Goal: Information Seeking & Learning: Learn about a topic

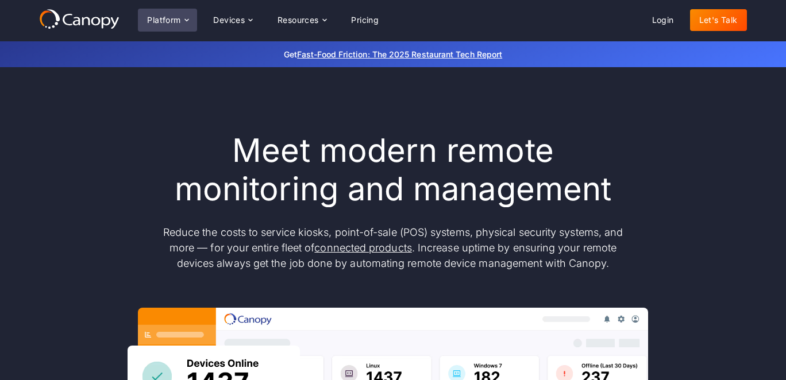
click at [161, 9] on div "Platform" at bounding box center [167, 20] width 59 height 23
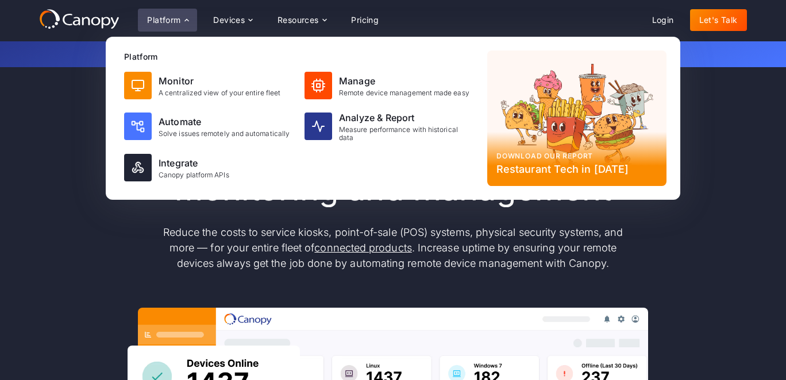
click at [161, 9] on div "Platform" at bounding box center [167, 20] width 59 height 23
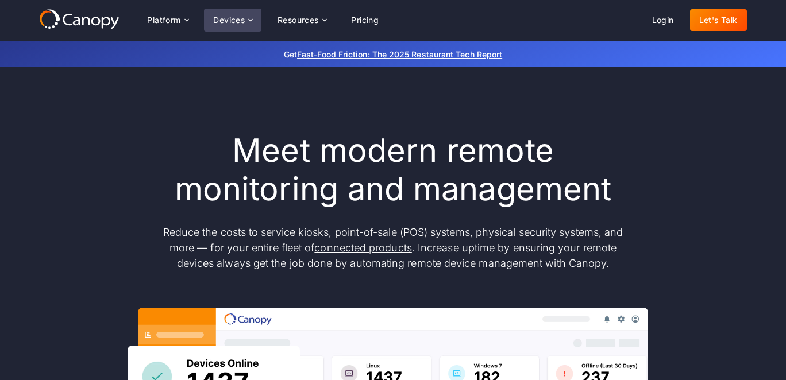
click at [245, 10] on div "Devices" at bounding box center [232, 20] width 57 height 23
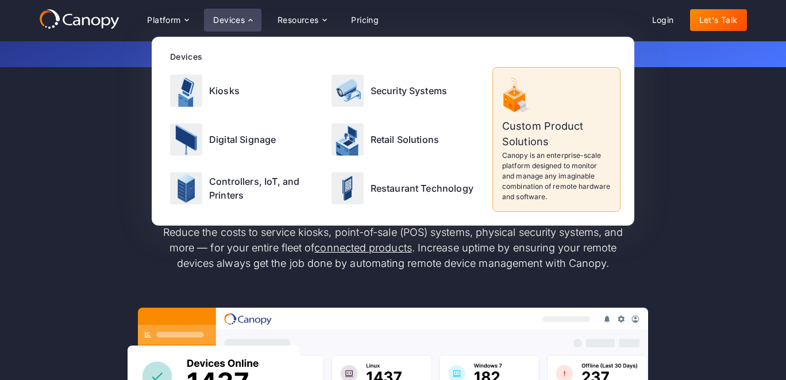
click at [245, 10] on div "Devices" at bounding box center [232, 20] width 57 height 23
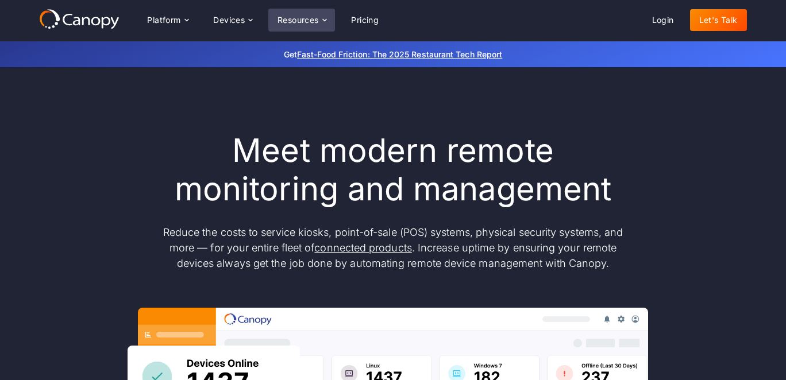
click at [326, 24] on icon at bounding box center [324, 20] width 9 height 9
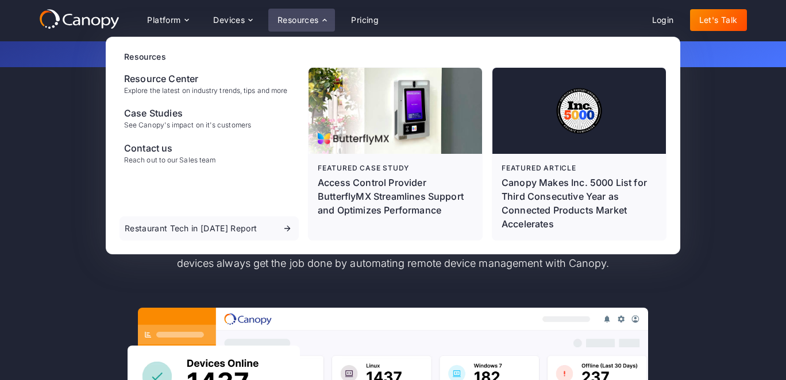
click at [326, 24] on icon at bounding box center [324, 20] width 9 height 9
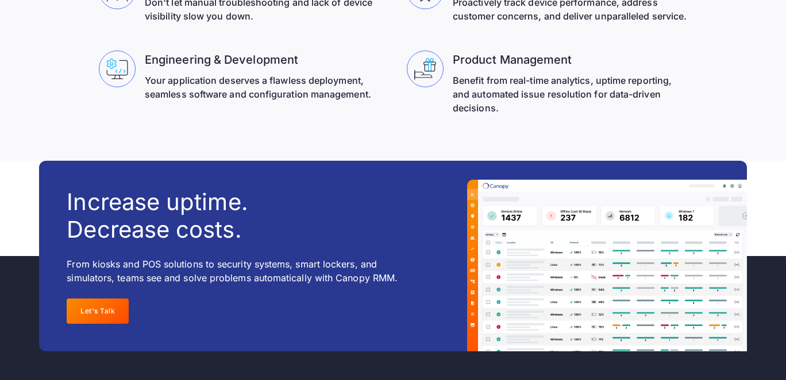
scroll to position [3821, 0]
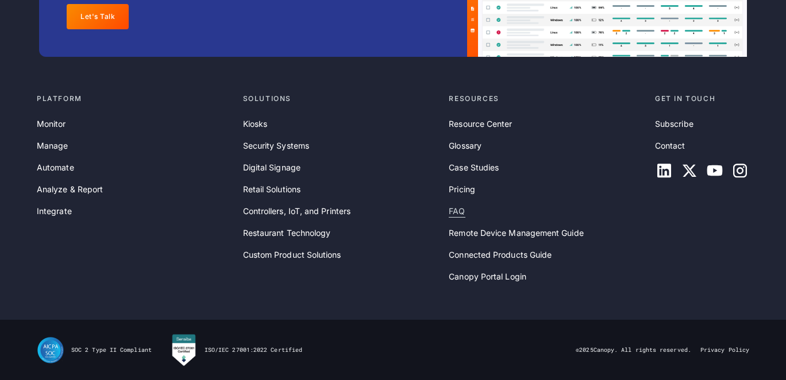
click at [455, 213] on link "FAQ" at bounding box center [457, 211] width 16 height 13
